Goal: Navigation & Orientation: Find specific page/section

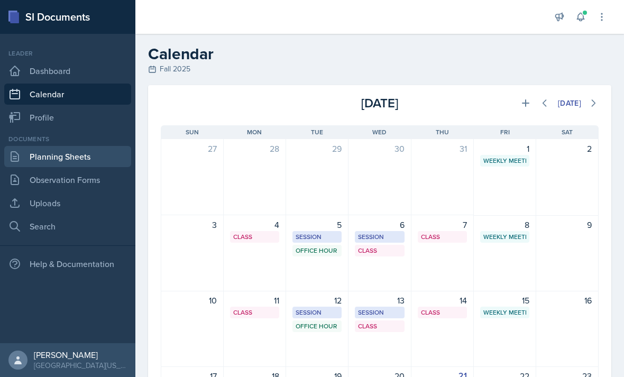
click at [73, 149] on link "Planning Sheets" at bounding box center [67, 156] width 127 height 21
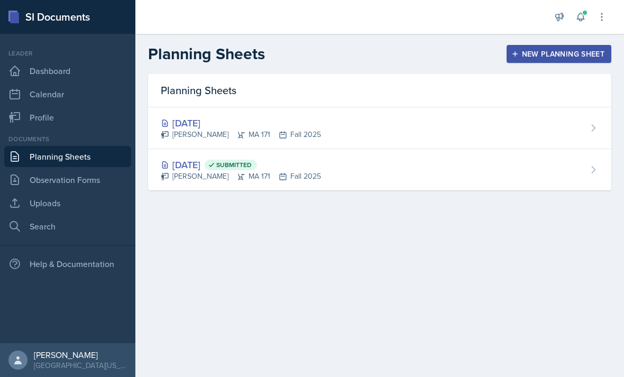
click at [93, 83] on div "Leader Dashboard Calendar Profile" at bounding box center [67, 88] width 127 height 79
click at [89, 89] on link "Calendar" at bounding box center [67, 94] width 127 height 21
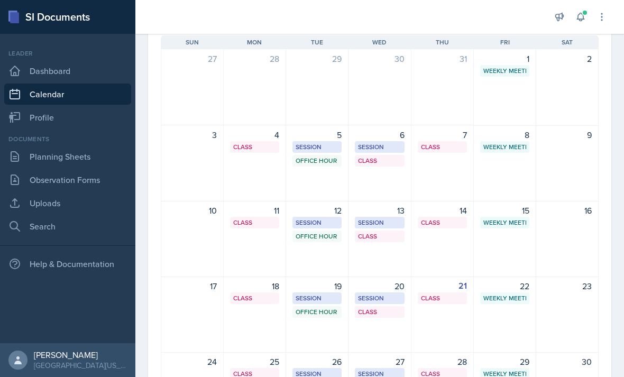
scroll to position [90, 0]
click at [96, 170] on link "Observation Forms" at bounding box center [67, 179] width 127 height 21
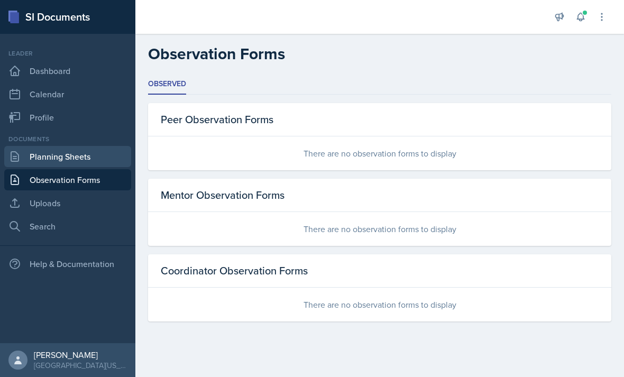
click at [93, 164] on link "Planning Sheets" at bounding box center [67, 156] width 127 height 21
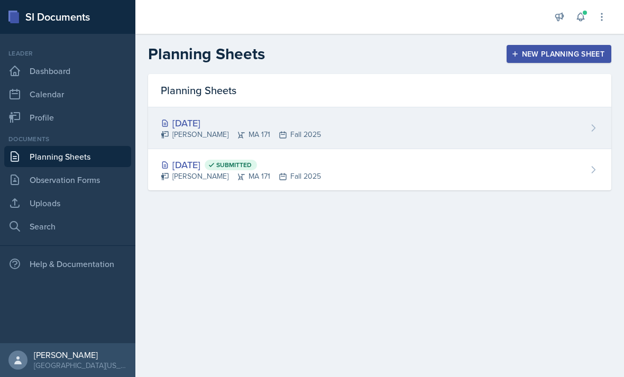
click at [193, 127] on div "[DATE]" at bounding box center [241, 123] width 160 height 14
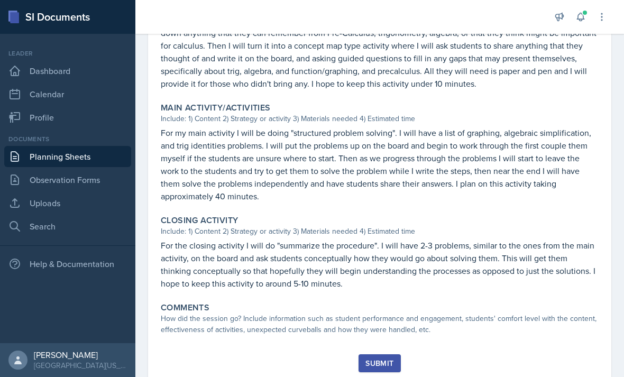
scroll to position [393, 0]
